Goal: Task Accomplishment & Management: Manage account settings

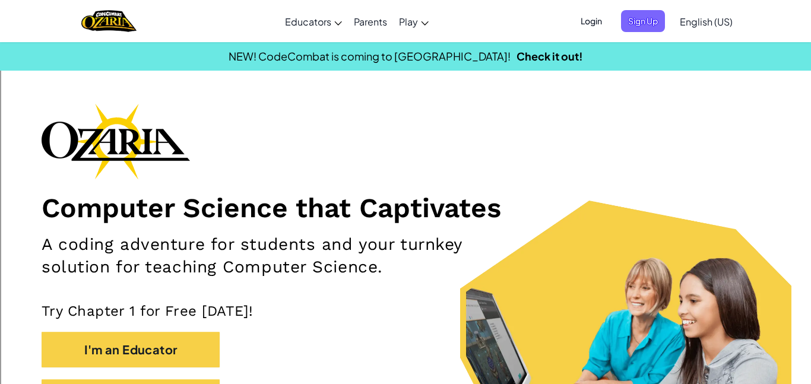
click at [573, 20] on span "Login" at bounding box center [591, 21] width 36 height 22
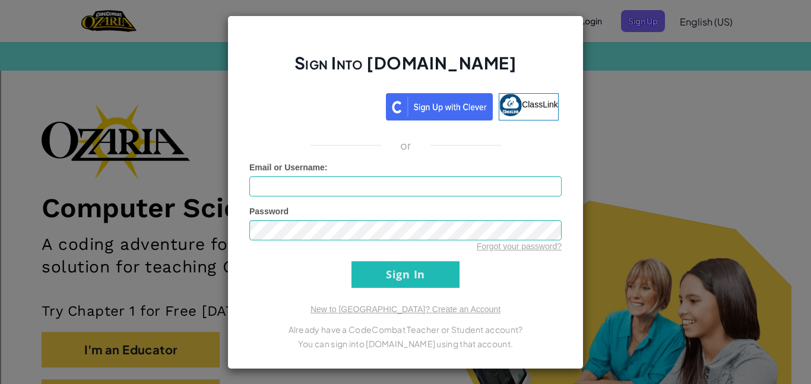
click at [332, 95] on iframe at bounding box center [315, 105] width 139 height 26
